Goal: Task Accomplishment & Management: Manage account settings

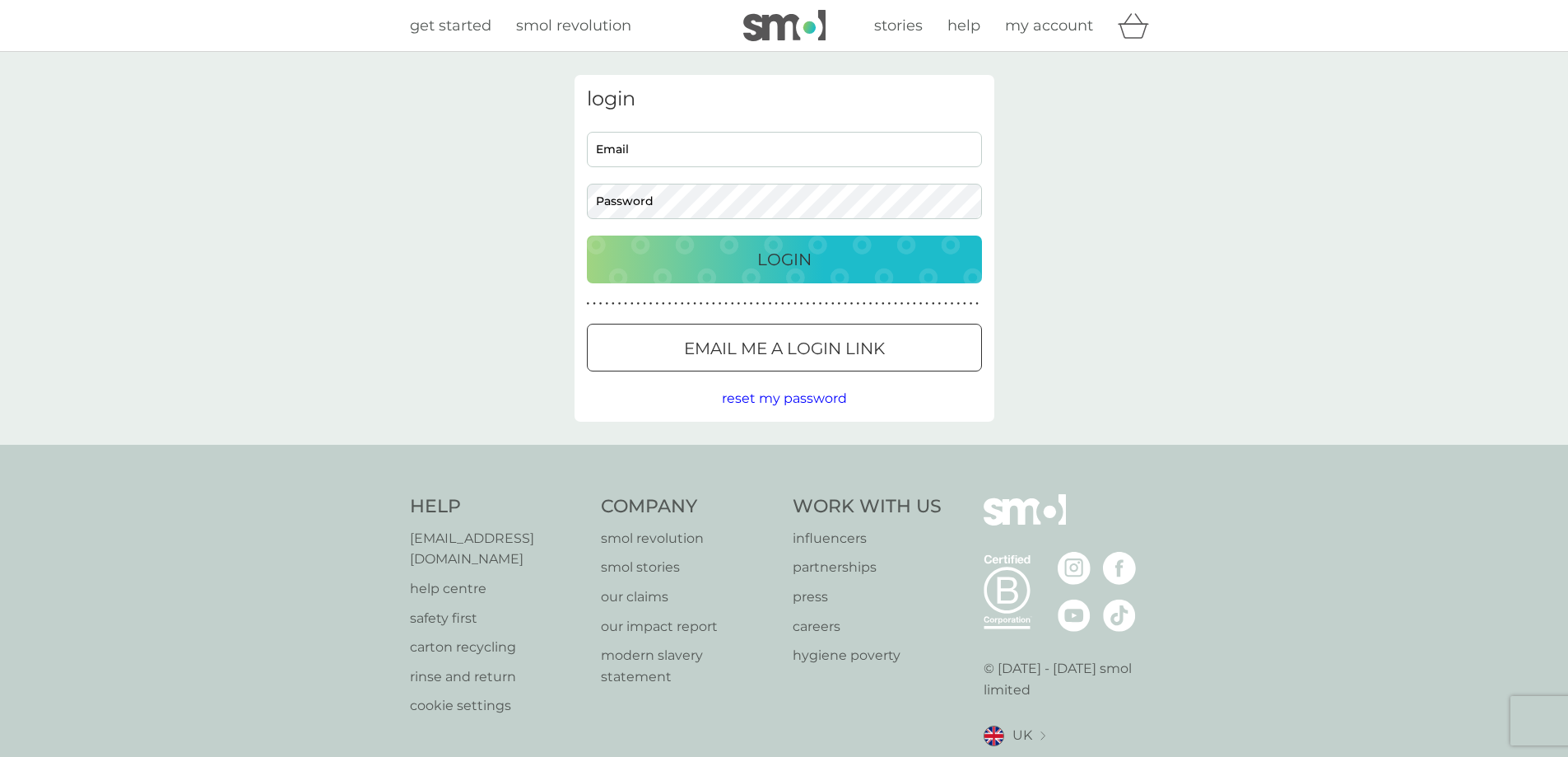
type input "[EMAIL_ADDRESS][DOMAIN_NAME]"
click at [792, 271] on p "Login" at bounding box center [785, 259] width 55 height 26
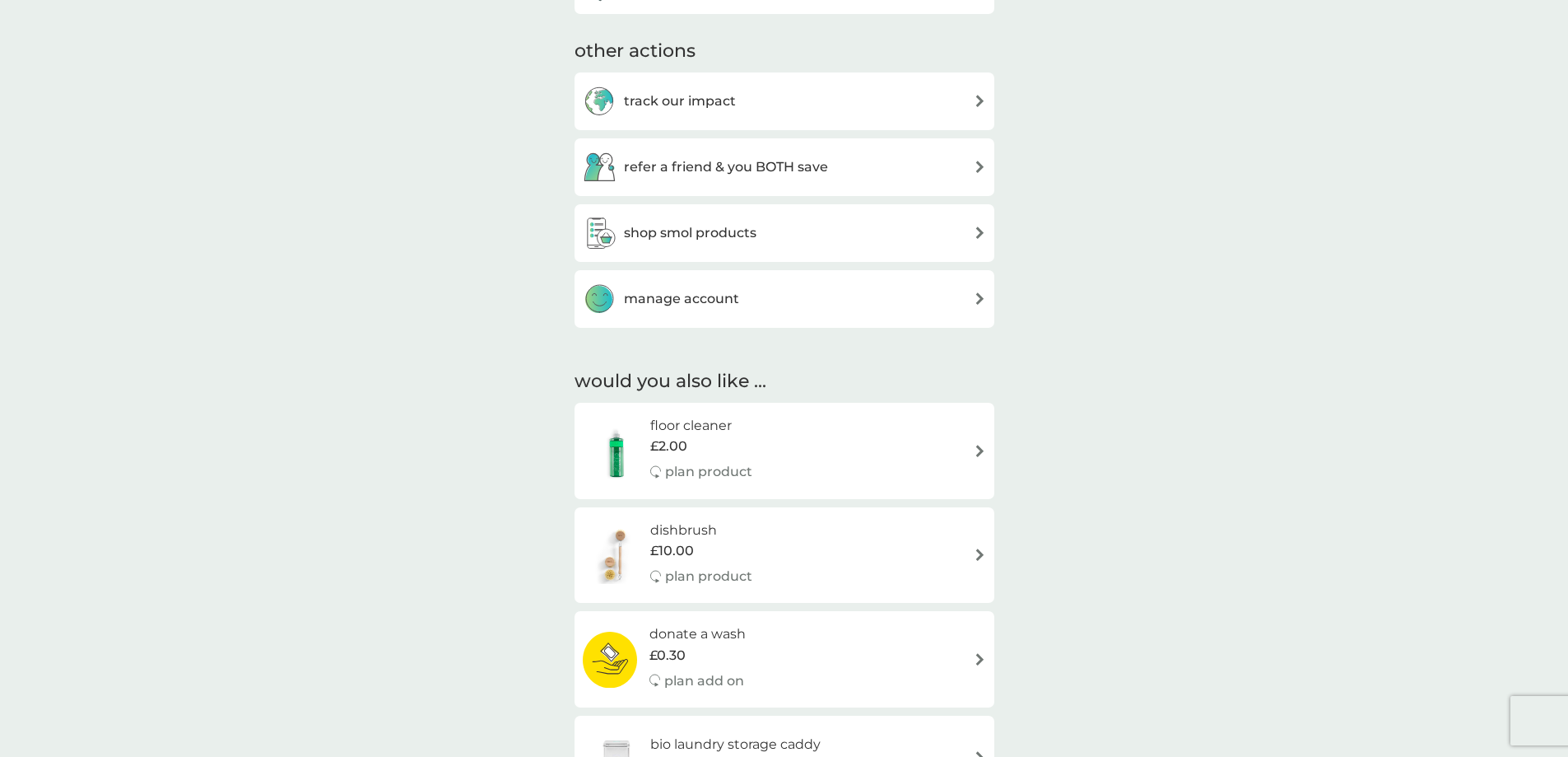
scroll to position [741, 0]
click at [645, 302] on h3 "manage account" at bounding box center [682, 298] width 115 height 22
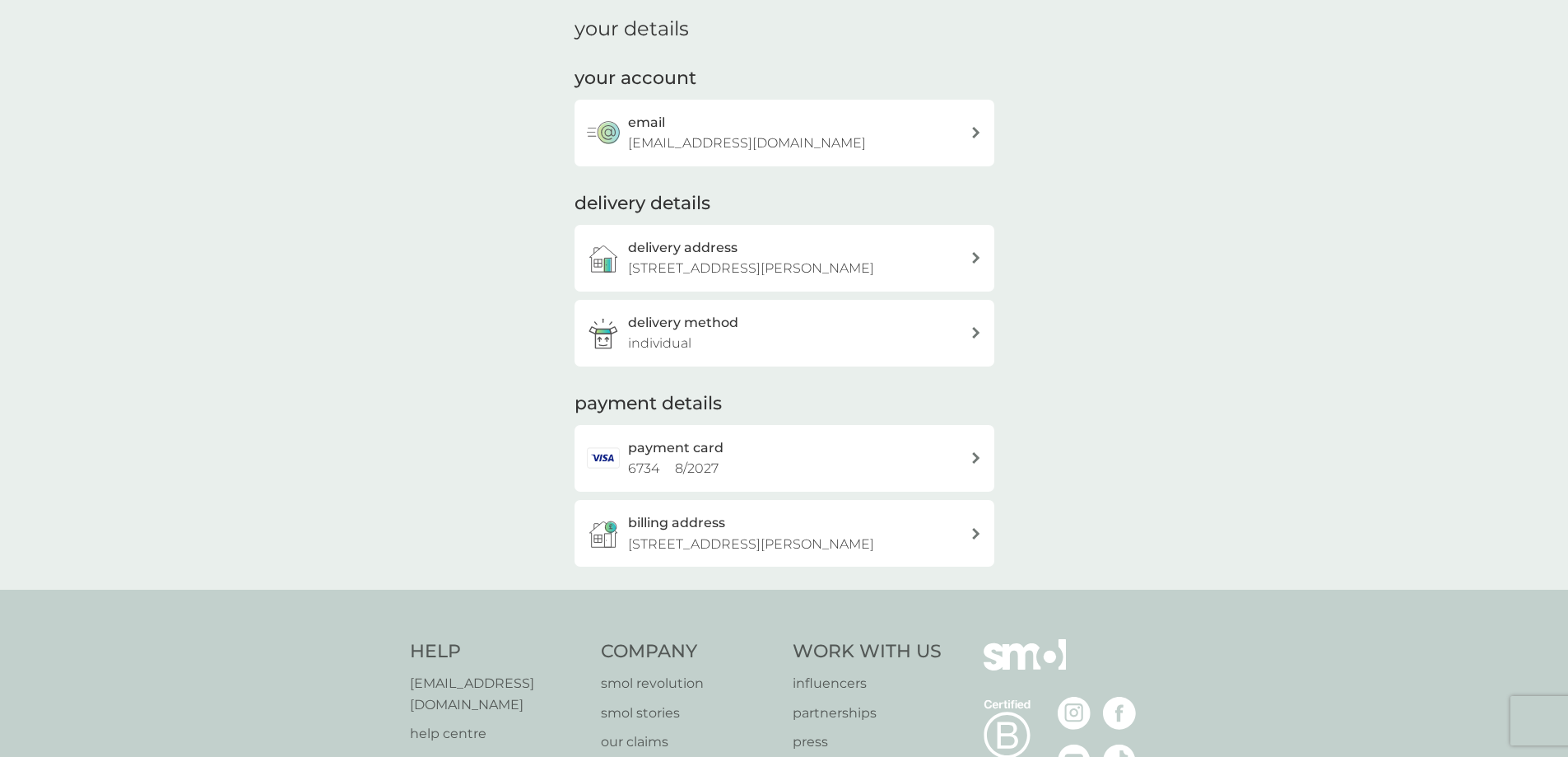
scroll to position [165, 0]
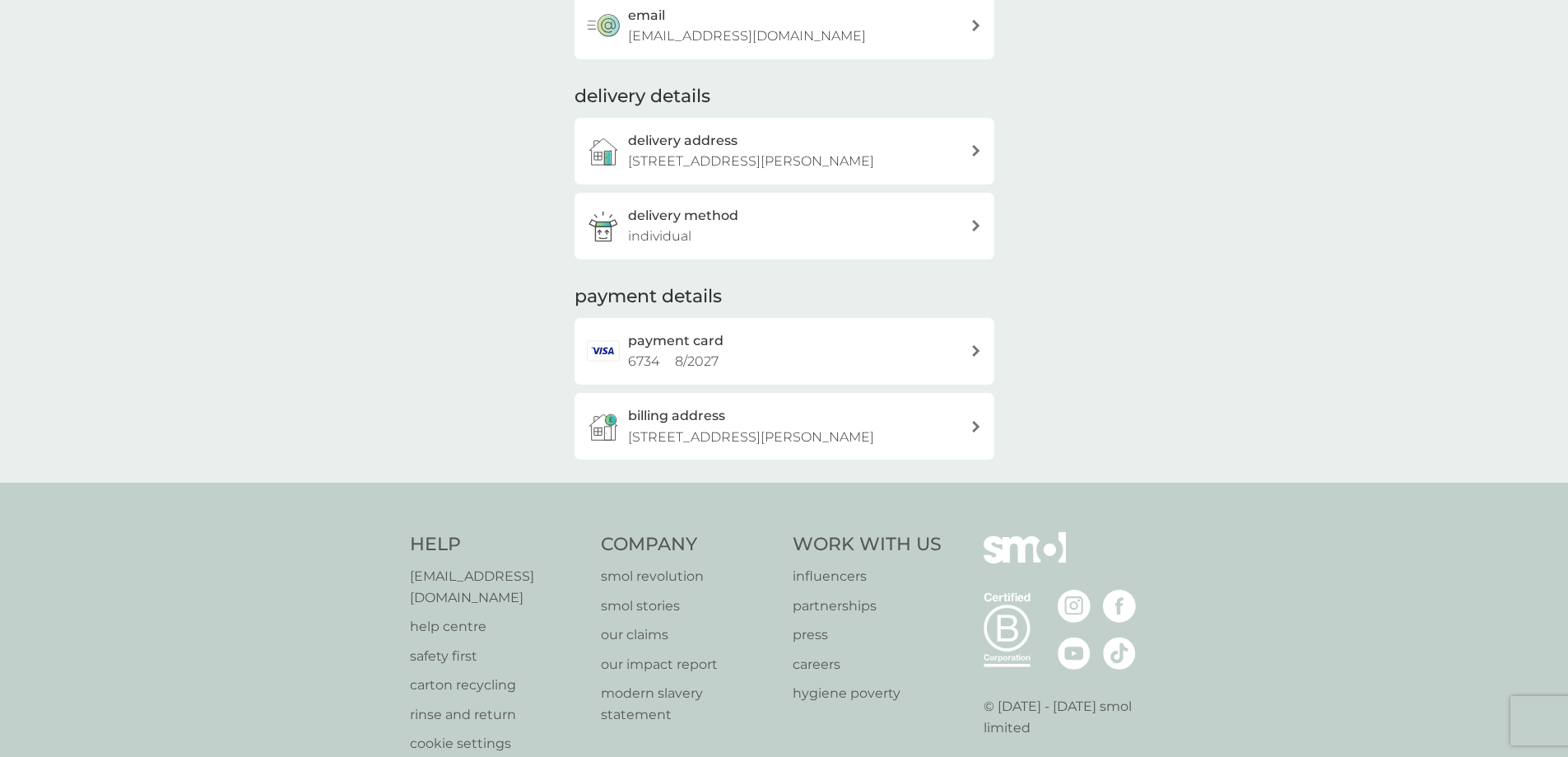
click at [848, 350] on div "payment card 6734 8 / 2027" at bounding box center [800, 351] width 343 height 42
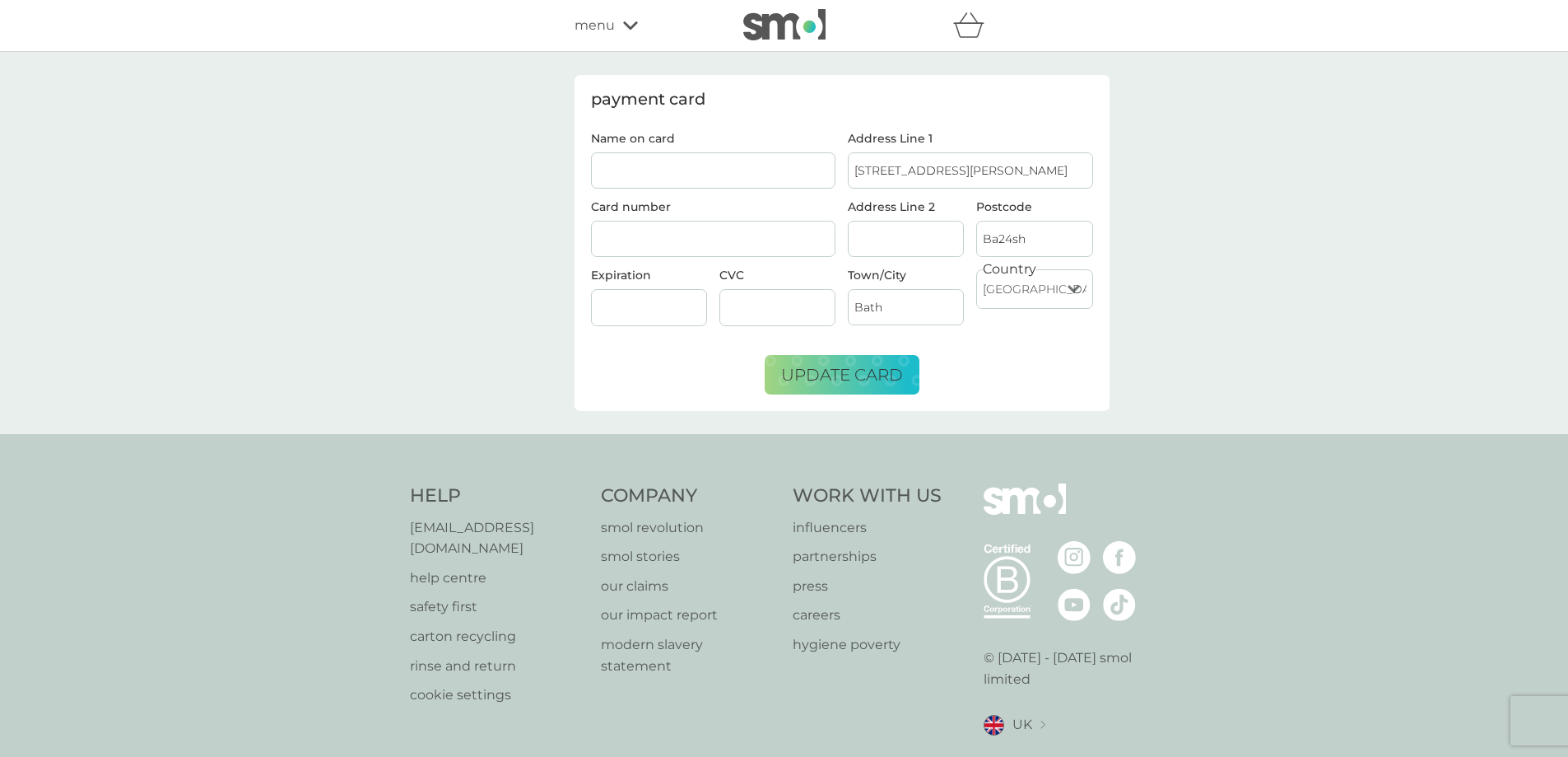
click at [680, 176] on input "Name on card" at bounding box center [714, 170] width 246 height 36
type input "ms [PERSON_NAME]"
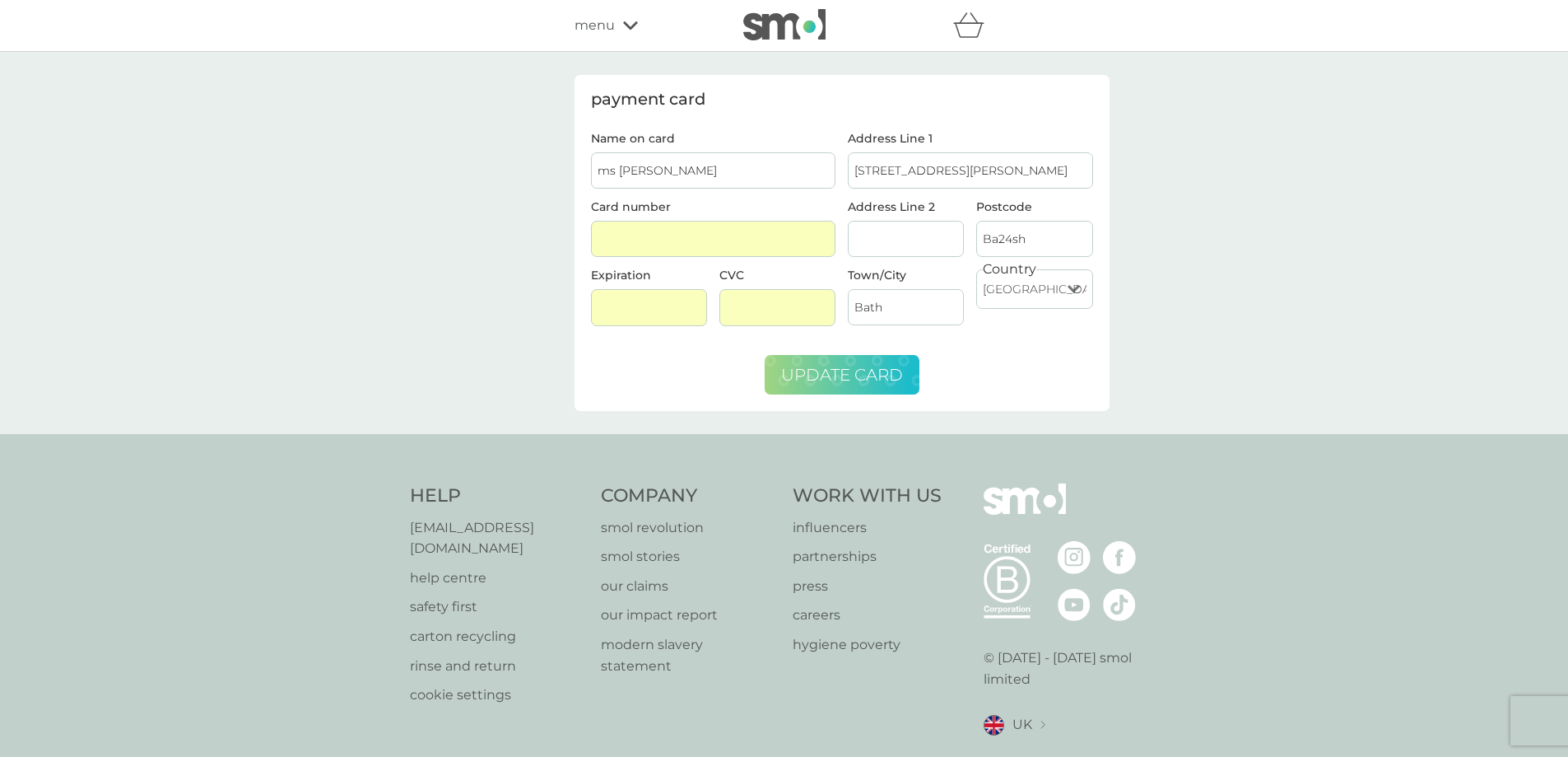
click at [860, 383] on span "update card" at bounding box center [842, 375] width 121 height 20
